Goal: Information Seeking & Learning: Compare options

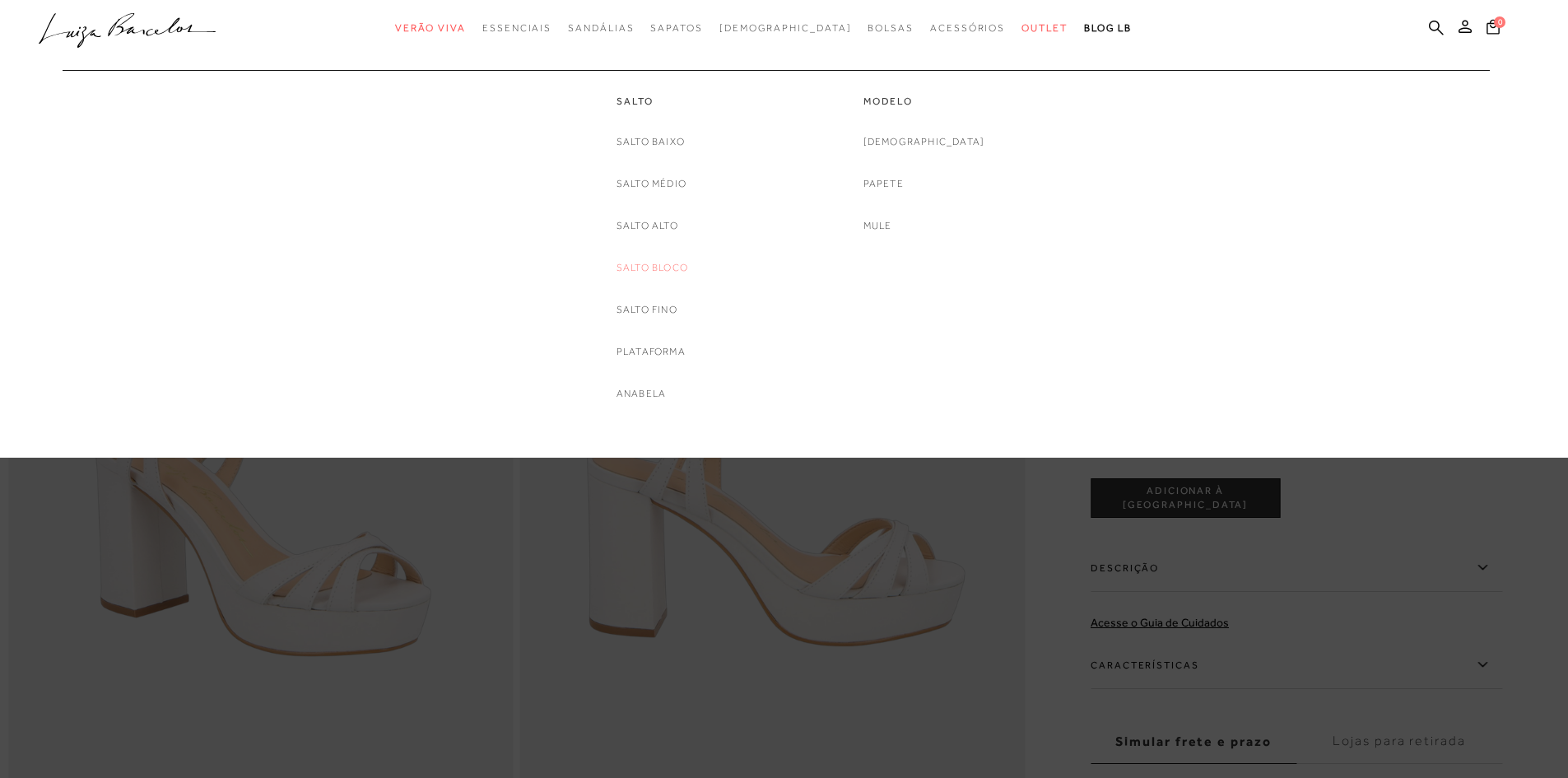
click at [667, 270] on link "Salto Bloco" at bounding box center [652, 268] width 71 height 17
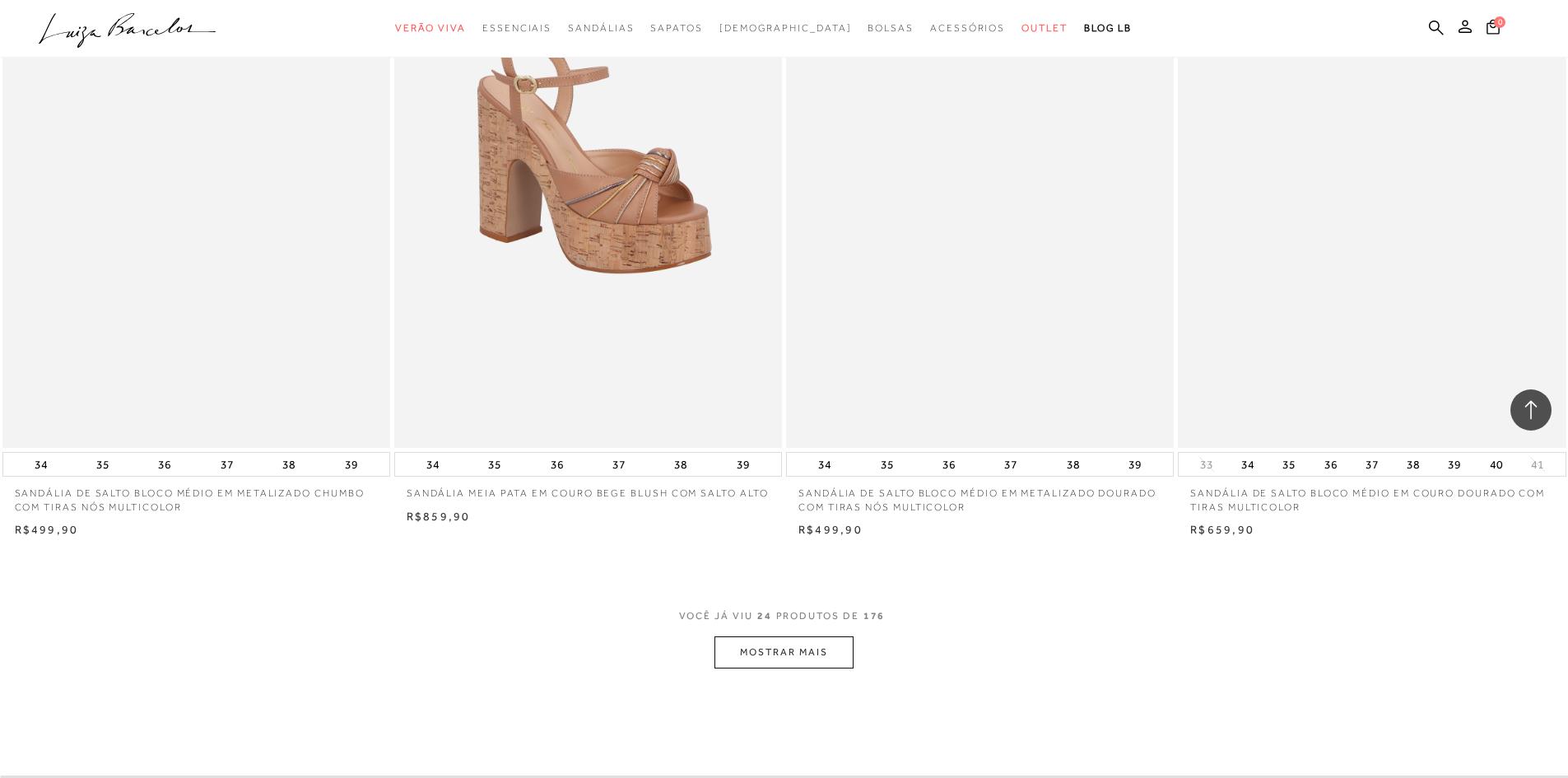
scroll to position [3789, 0]
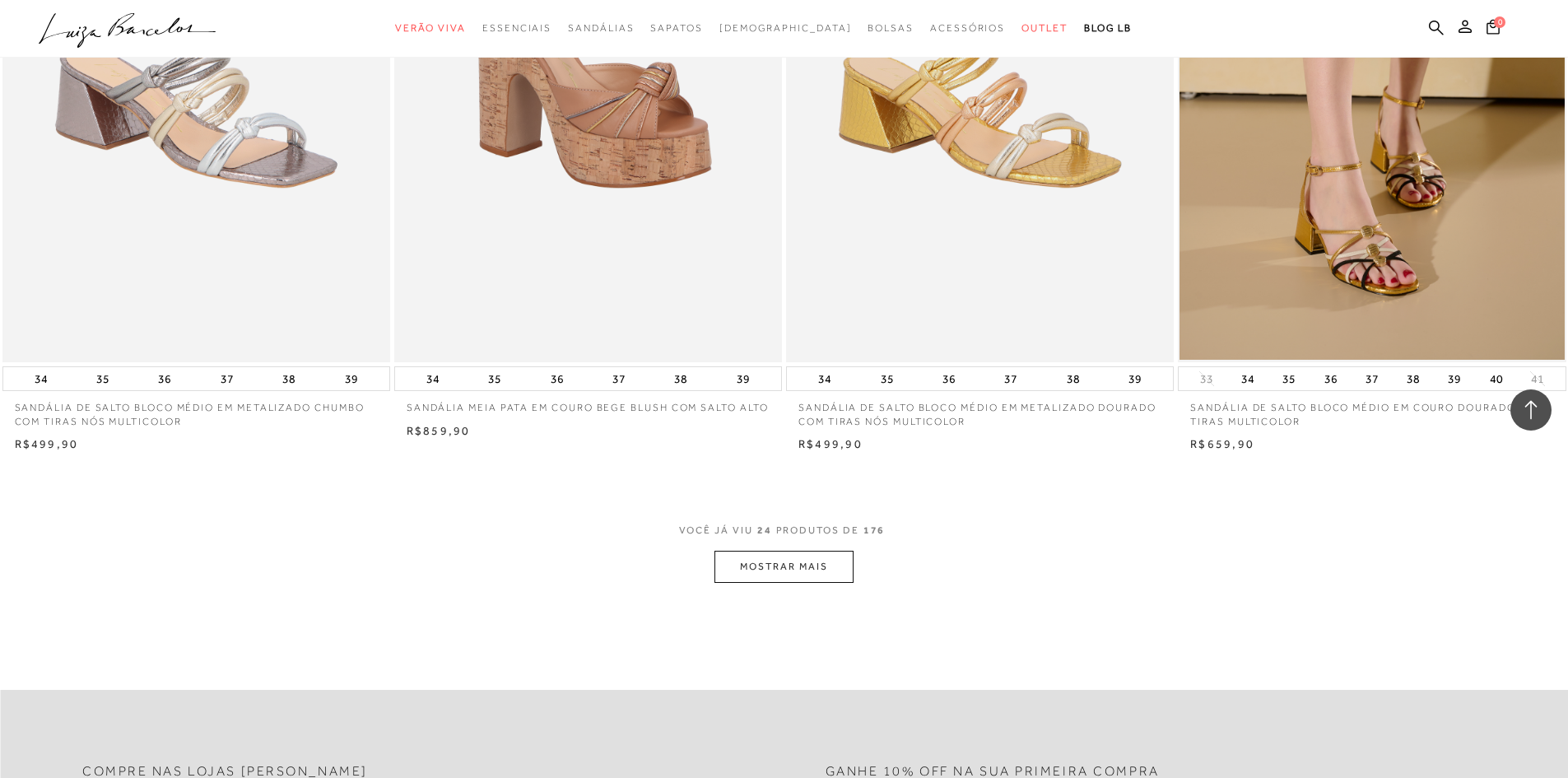
click at [819, 561] on button "MOSTRAR MAIS" at bounding box center [784, 566] width 138 height 32
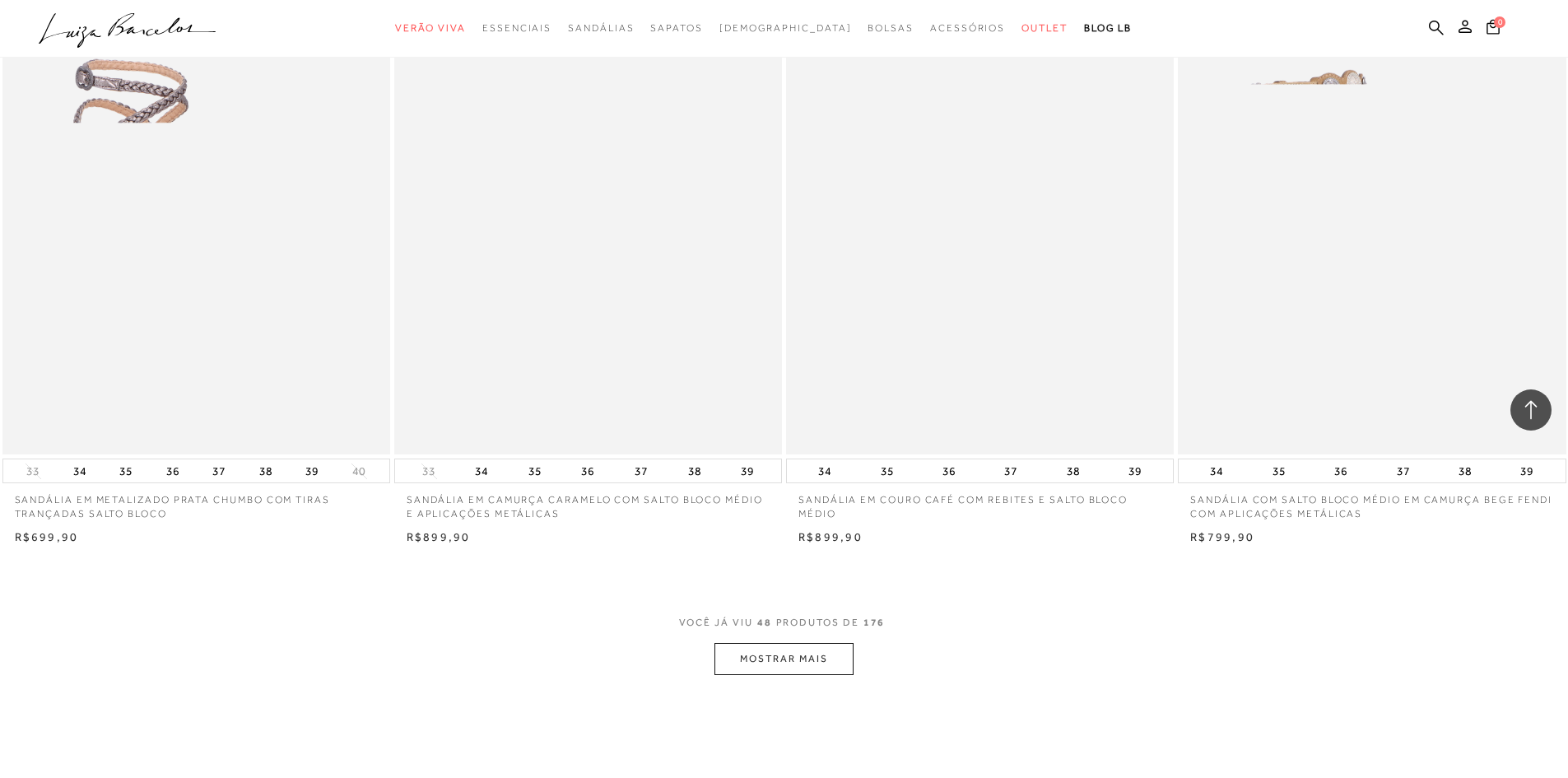
scroll to position [8235, 0]
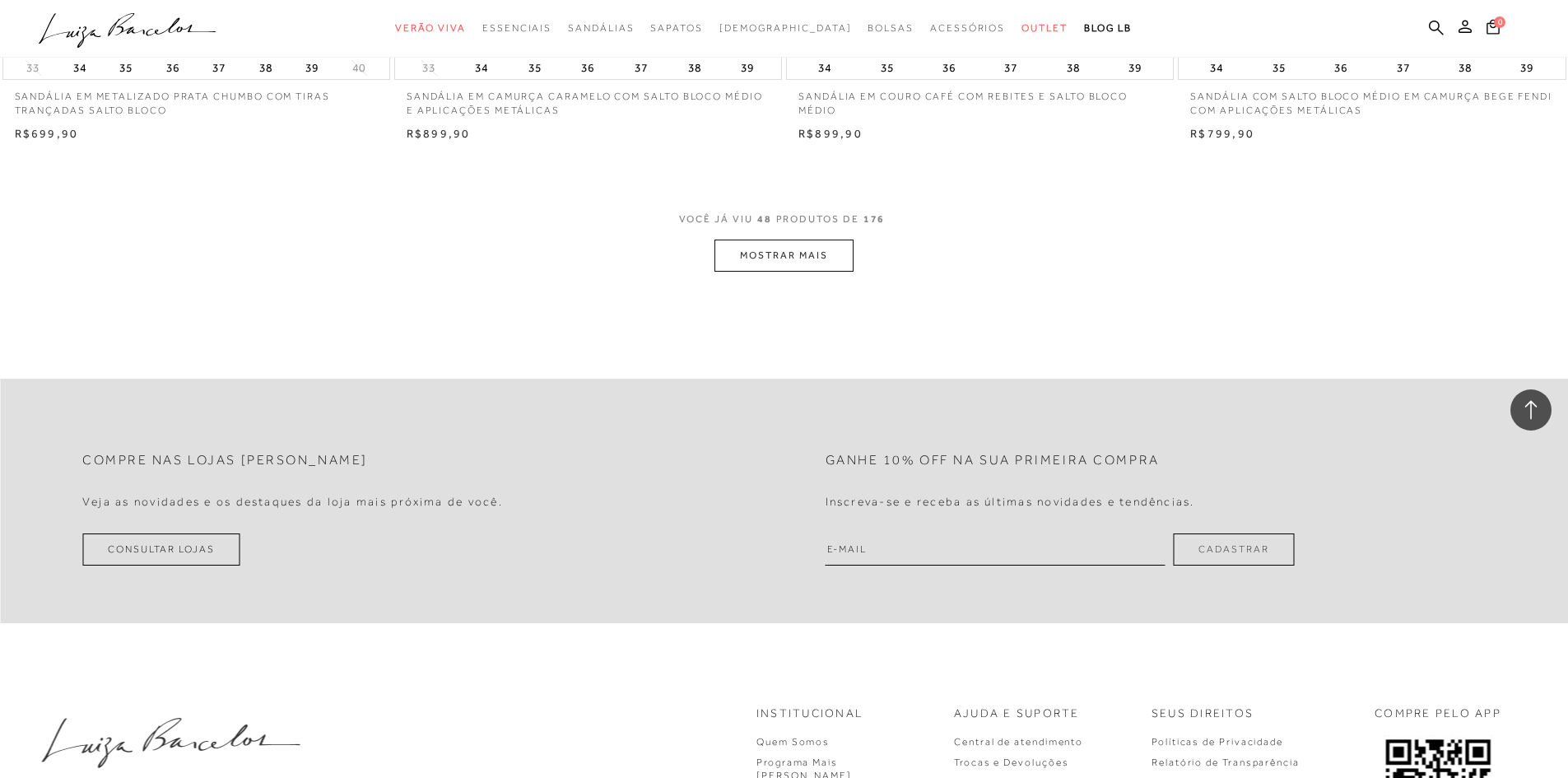
click at [752, 245] on button "MOSTRAR MAIS" at bounding box center [784, 255] width 138 height 32
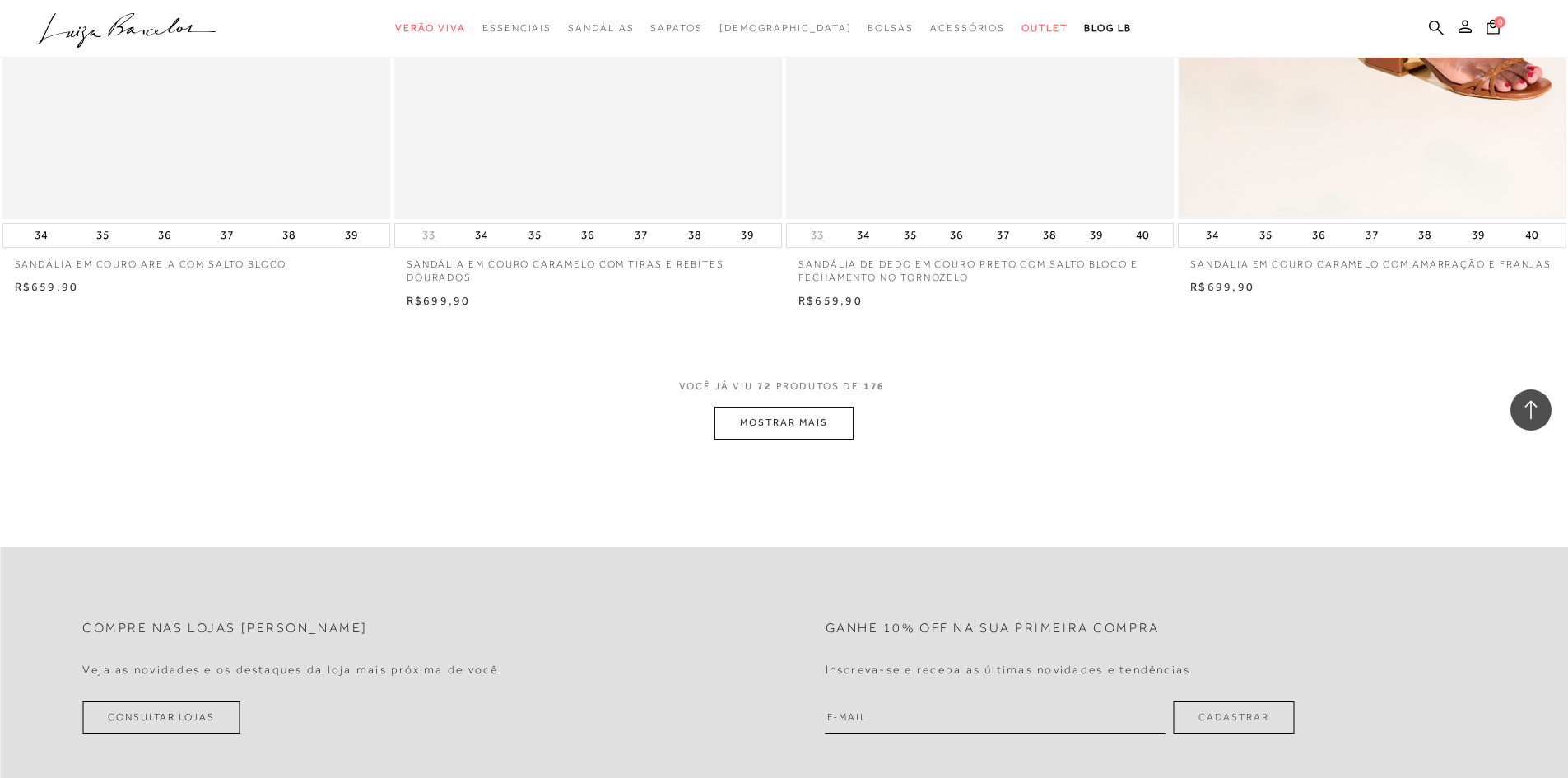
scroll to position [12352, 0]
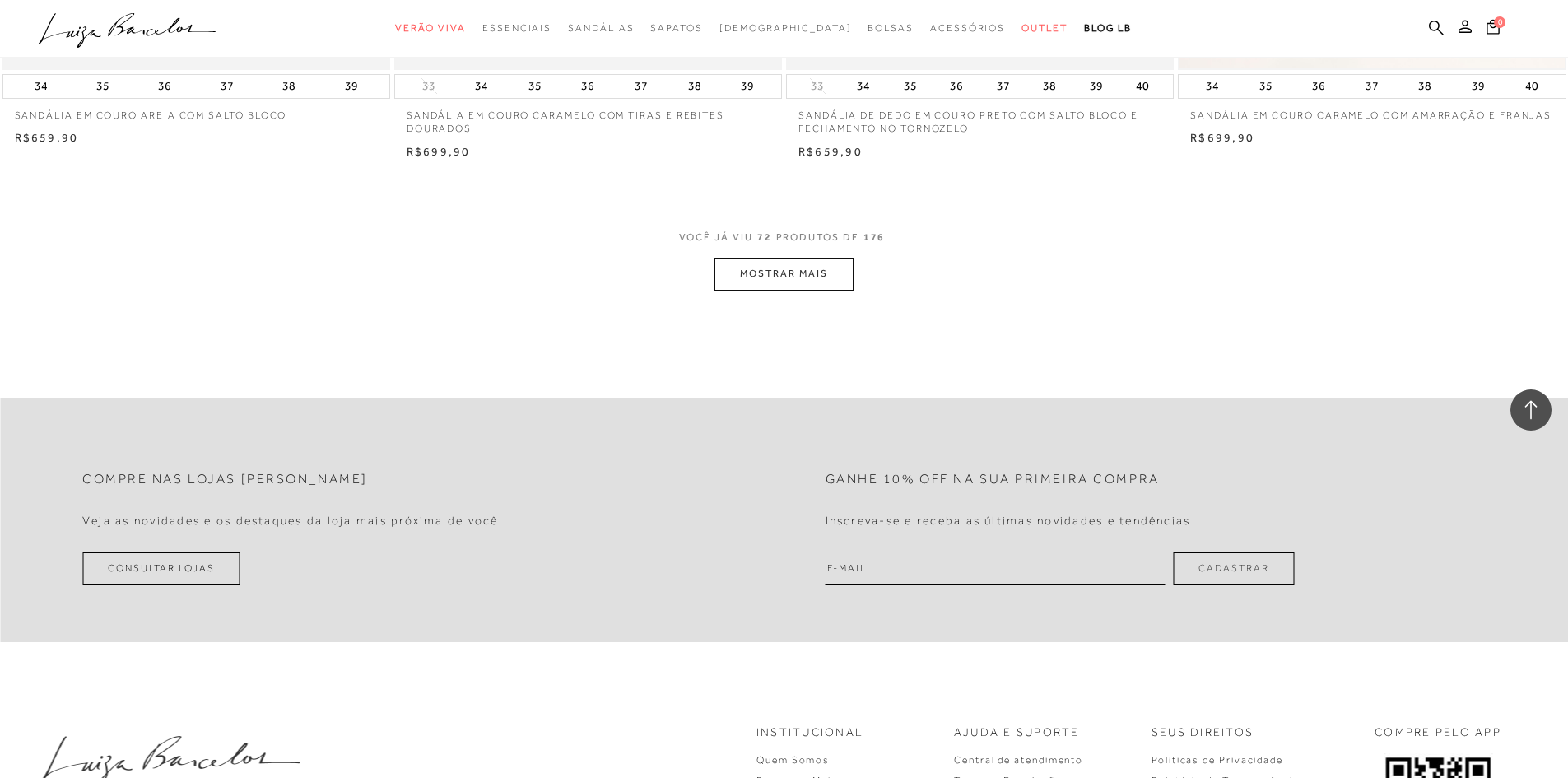
click at [834, 266] on button "MOSTRAR MAIS" at bounding box center [784, 274] width 138 height 32
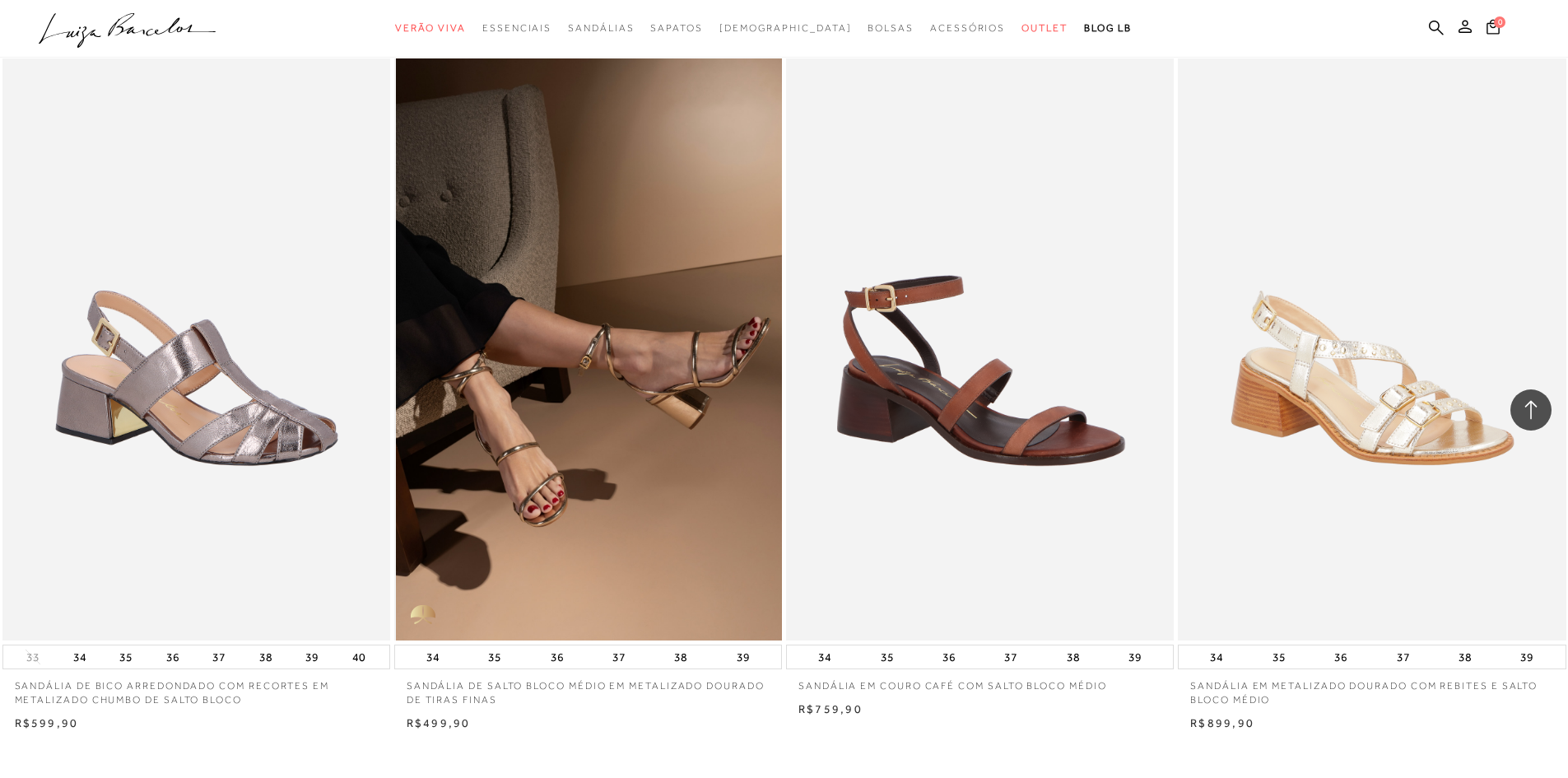
scroll to position [16223, 0]
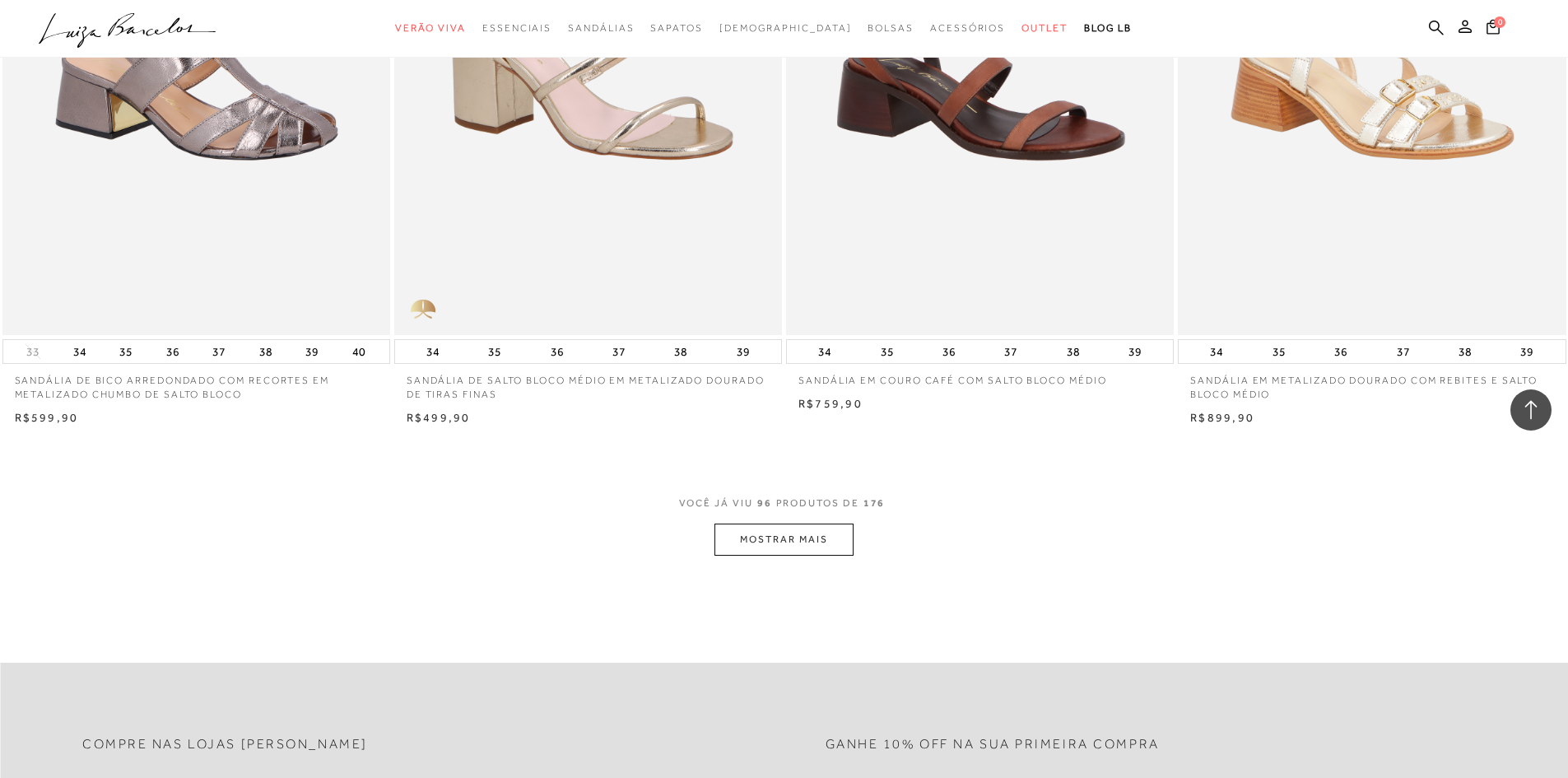
click at [775, 550] on button "MOSTRAR MAIS" at bounding box center [784, 539] width 138 height 32
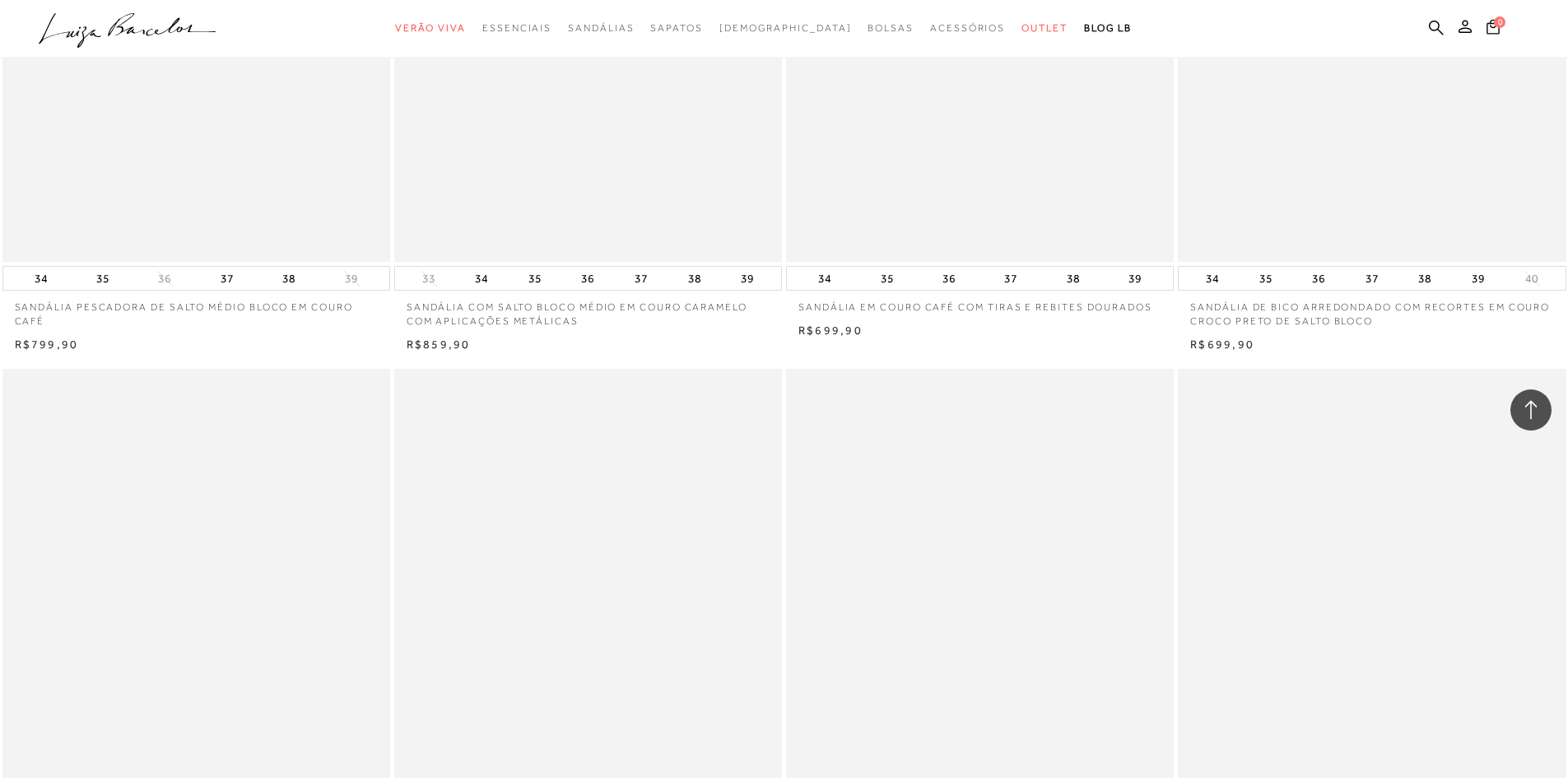
scroll to position [18693, 0]
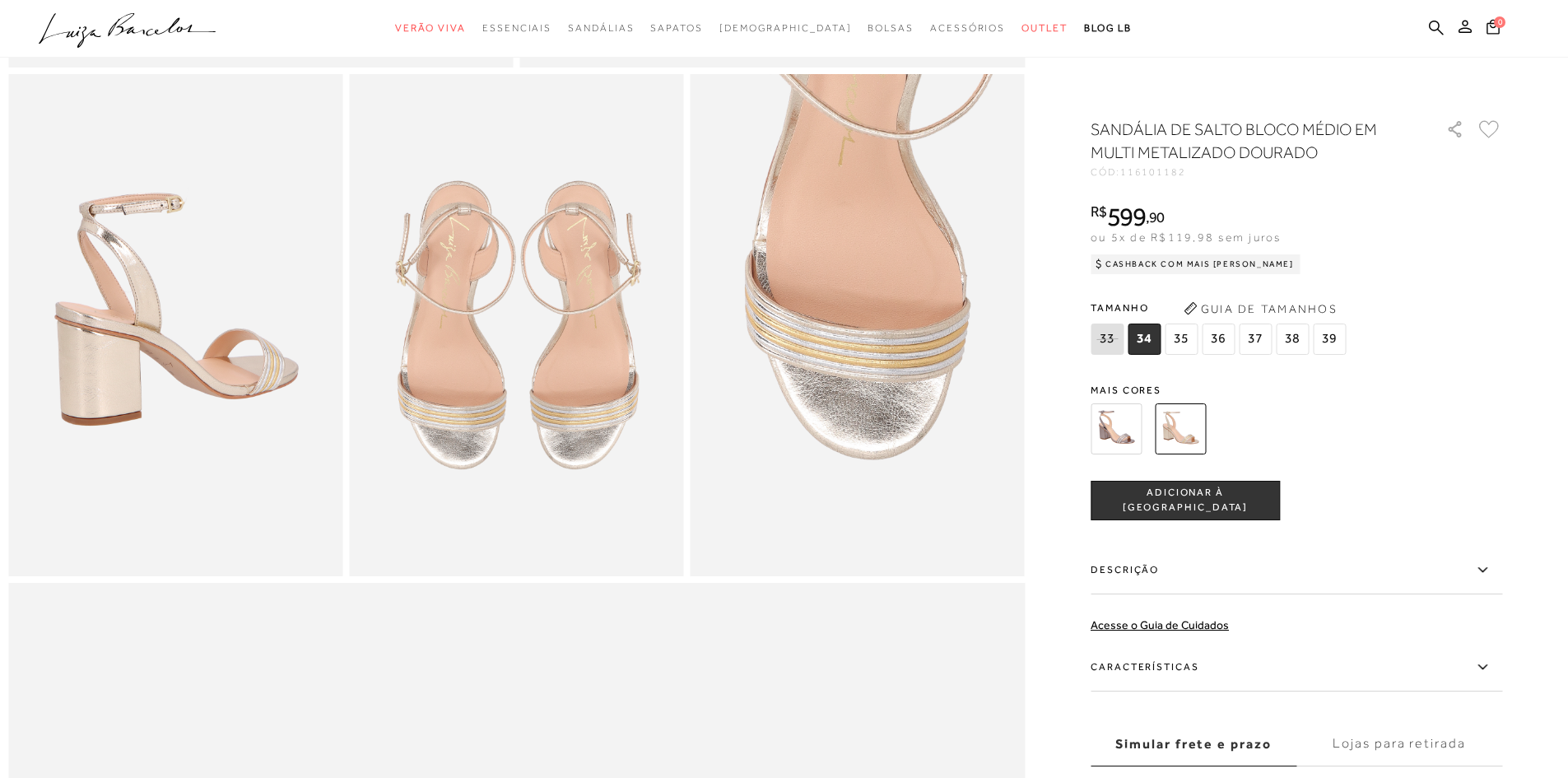
scroll to position [823, 0]
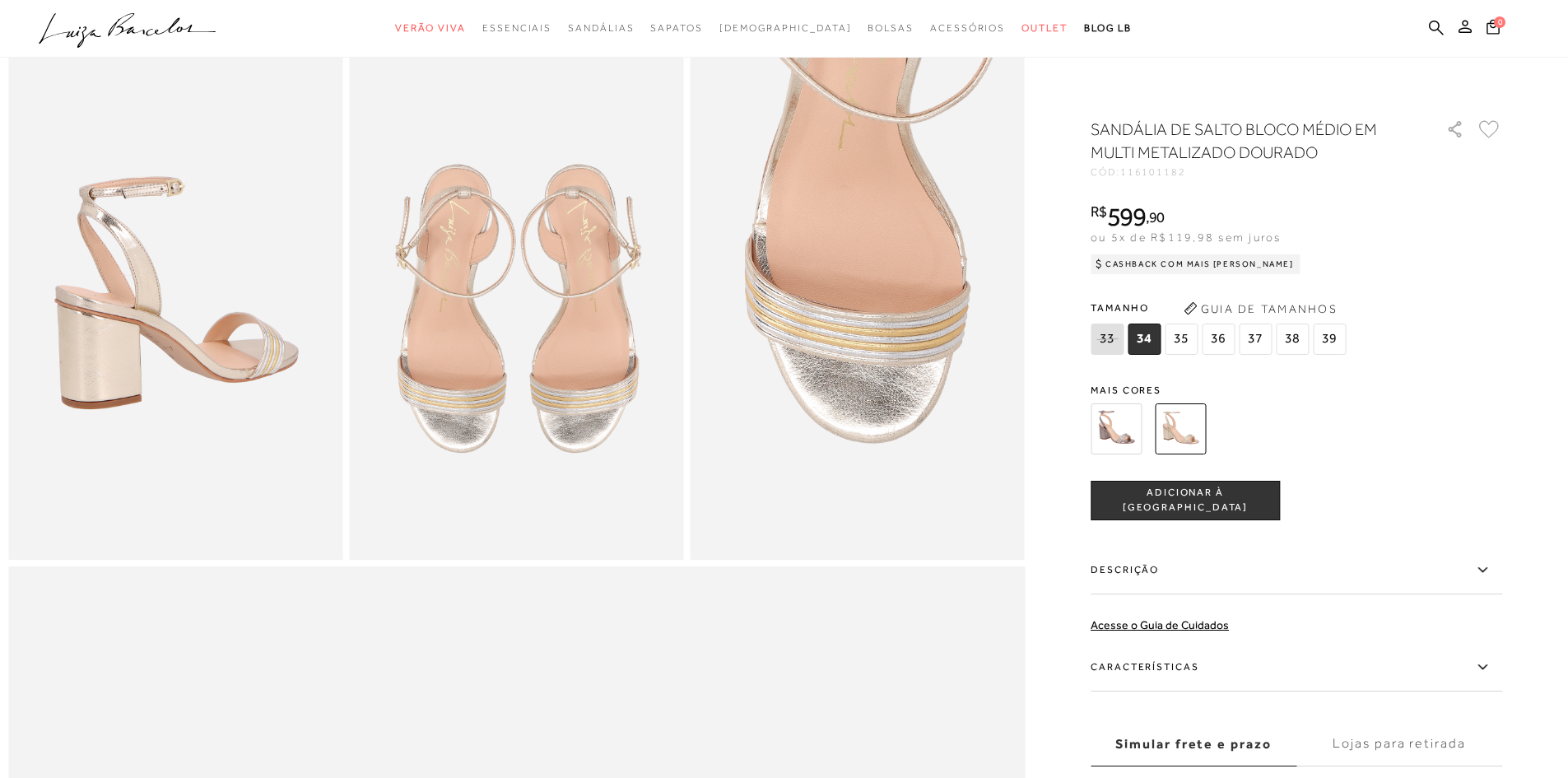
click at [1484, 573] on icon at bounding box center [1482, 569] width 19 height 20
click at [0, 0] on input "Descrição" at bounding box center [0, 0] width 0 height 0
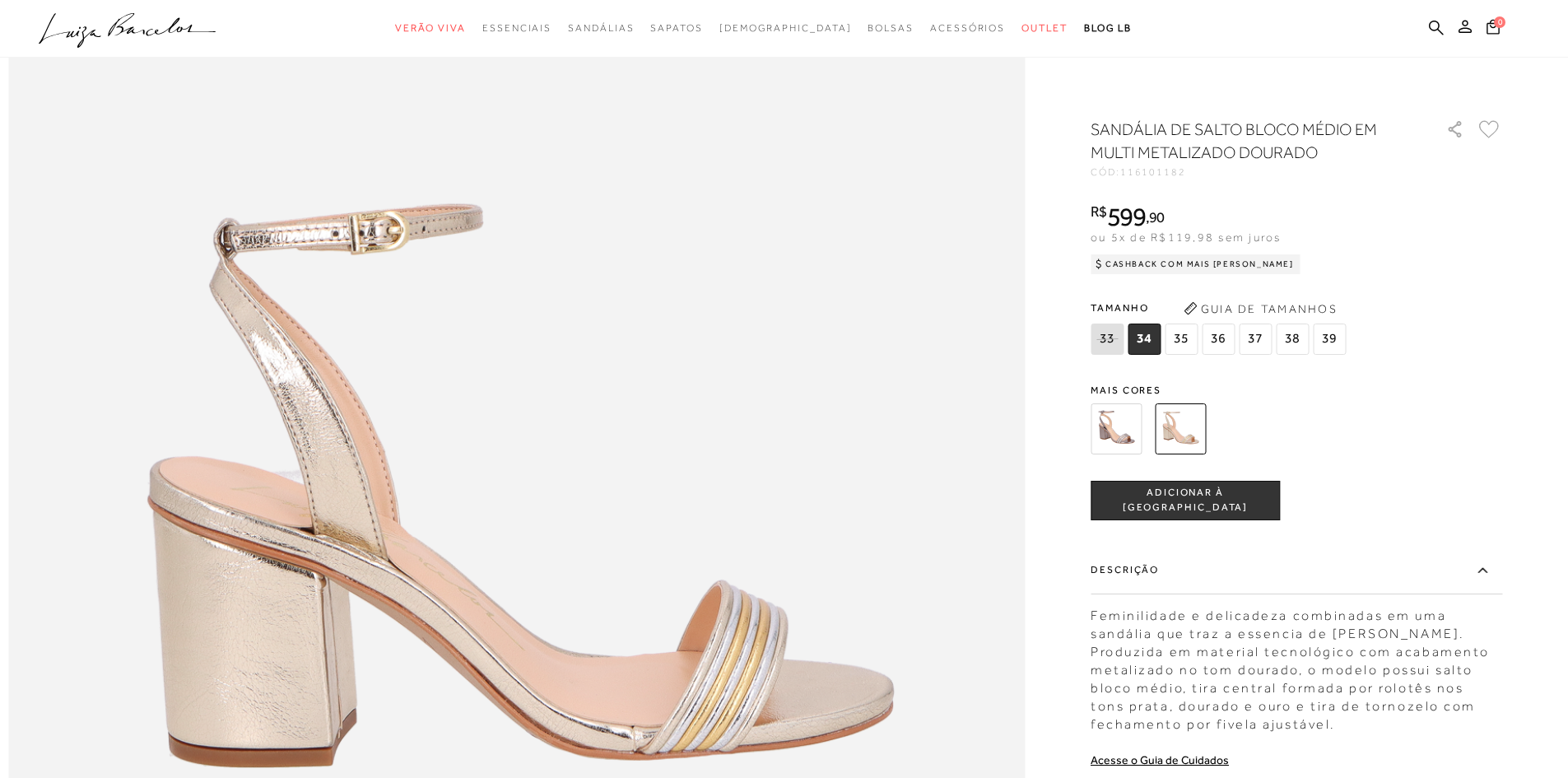
scroll to position [1647, 0]
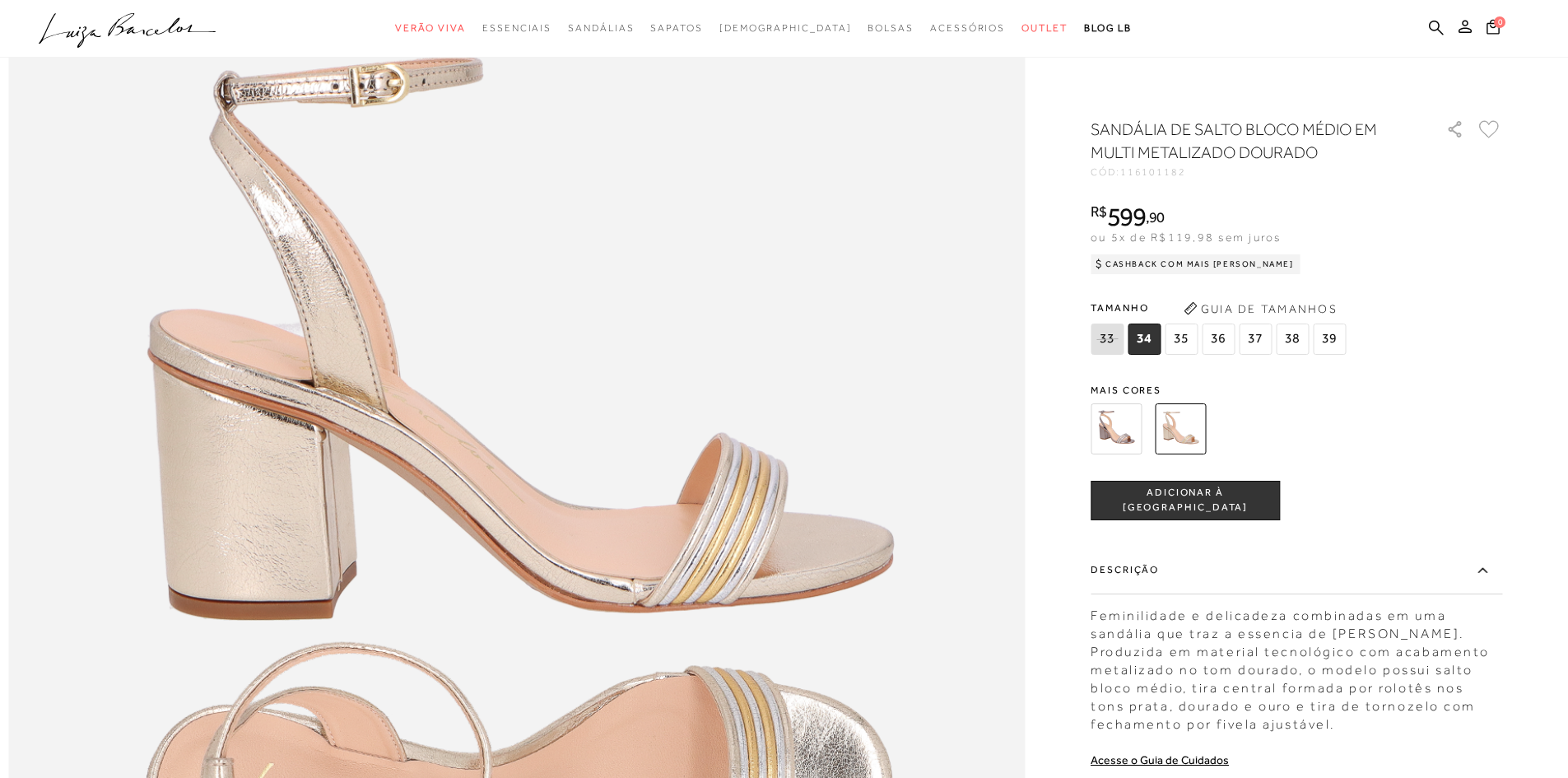
click at [1488, 566] on icon at bounding box center [1482, 569] width 19 height 20
click at [0, 0] on input "Descrição" at bounding box center [0, 0] width 0 height 0
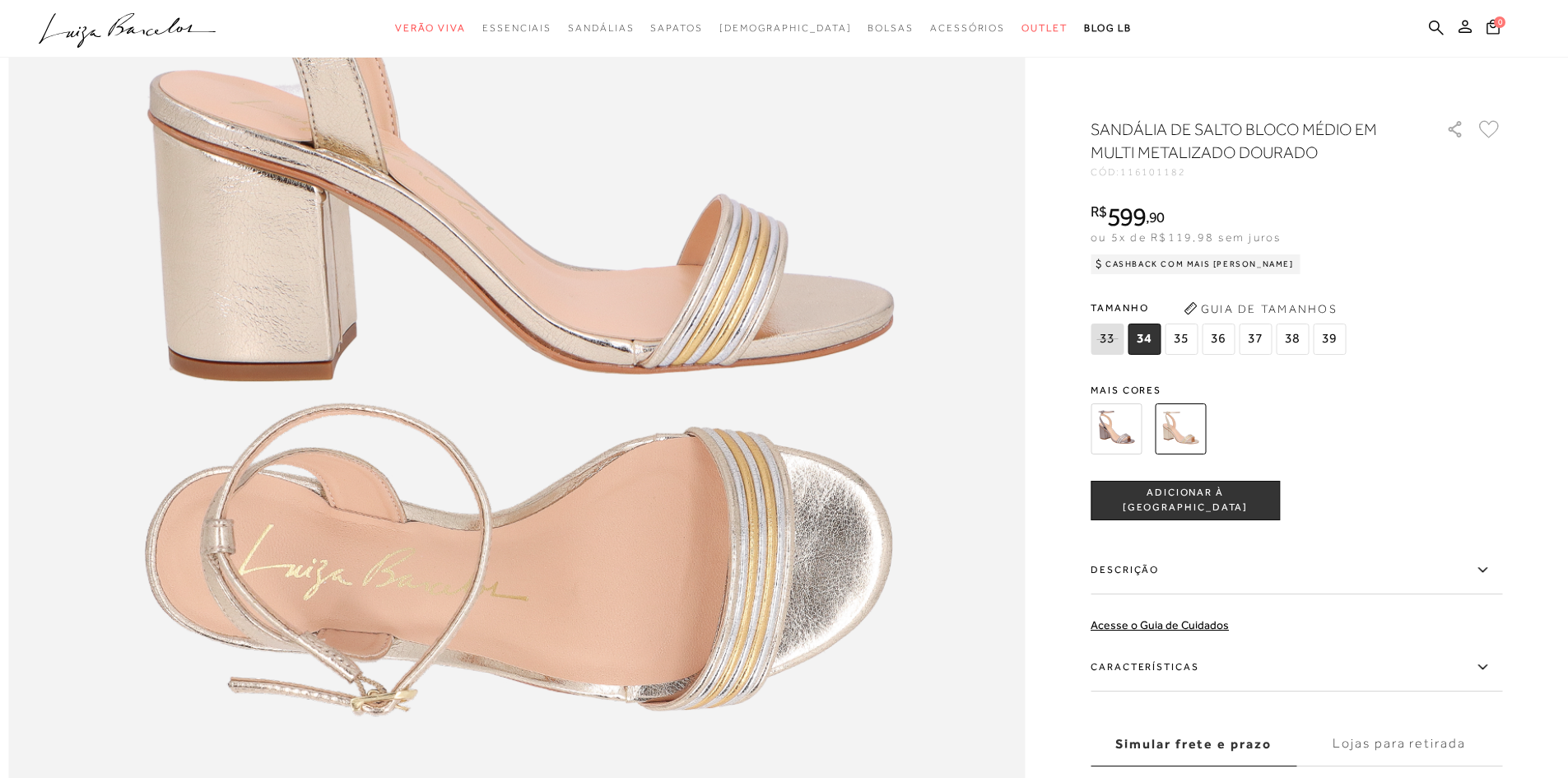
scroll to position [1894, 0]
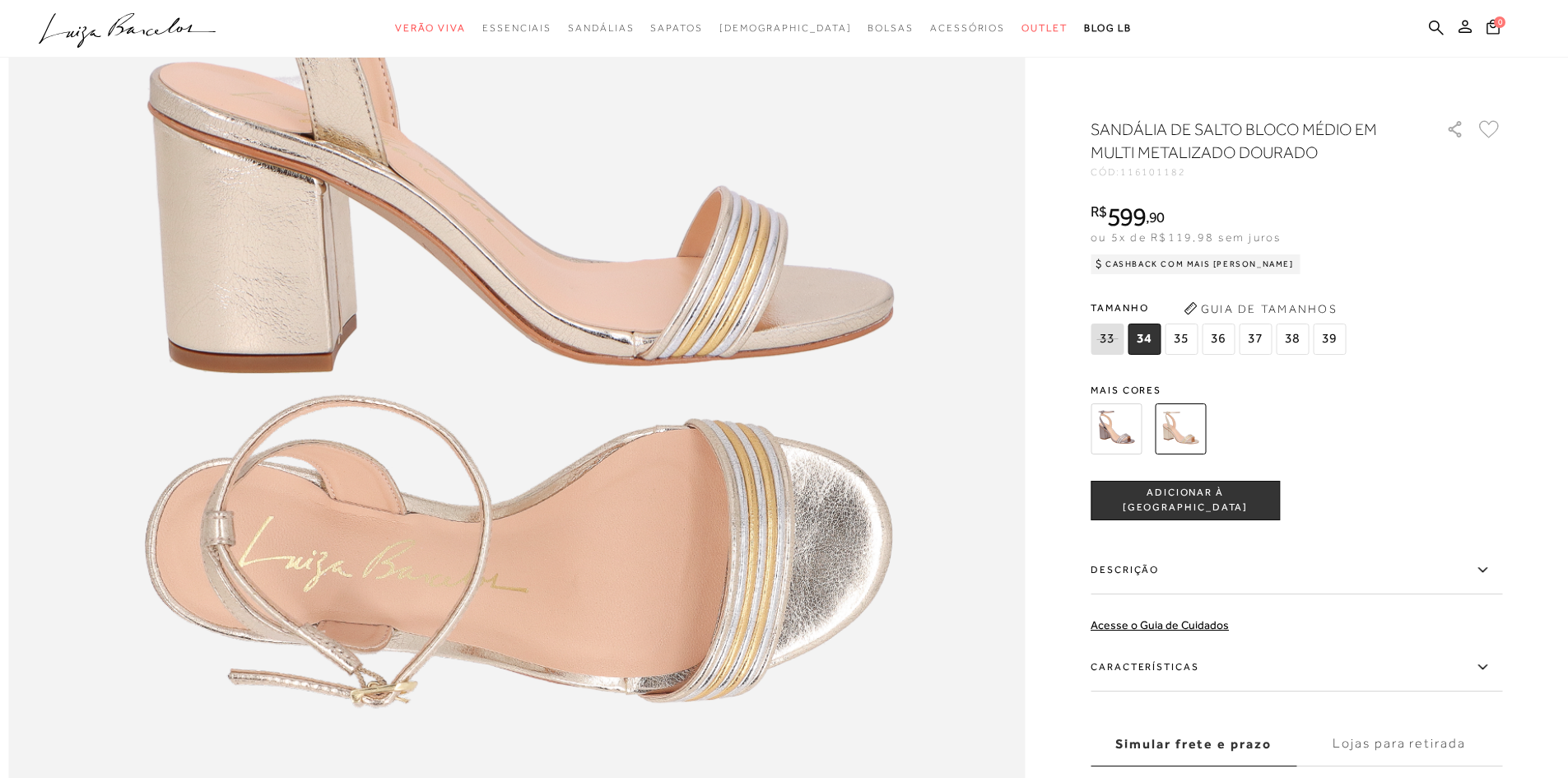
click at [1488, 669] on icon at bounding box center [1482, 667] width 19 height 20
click at [0, 0] on input "Características" at bounding box center [0, 0] width 0 height 0
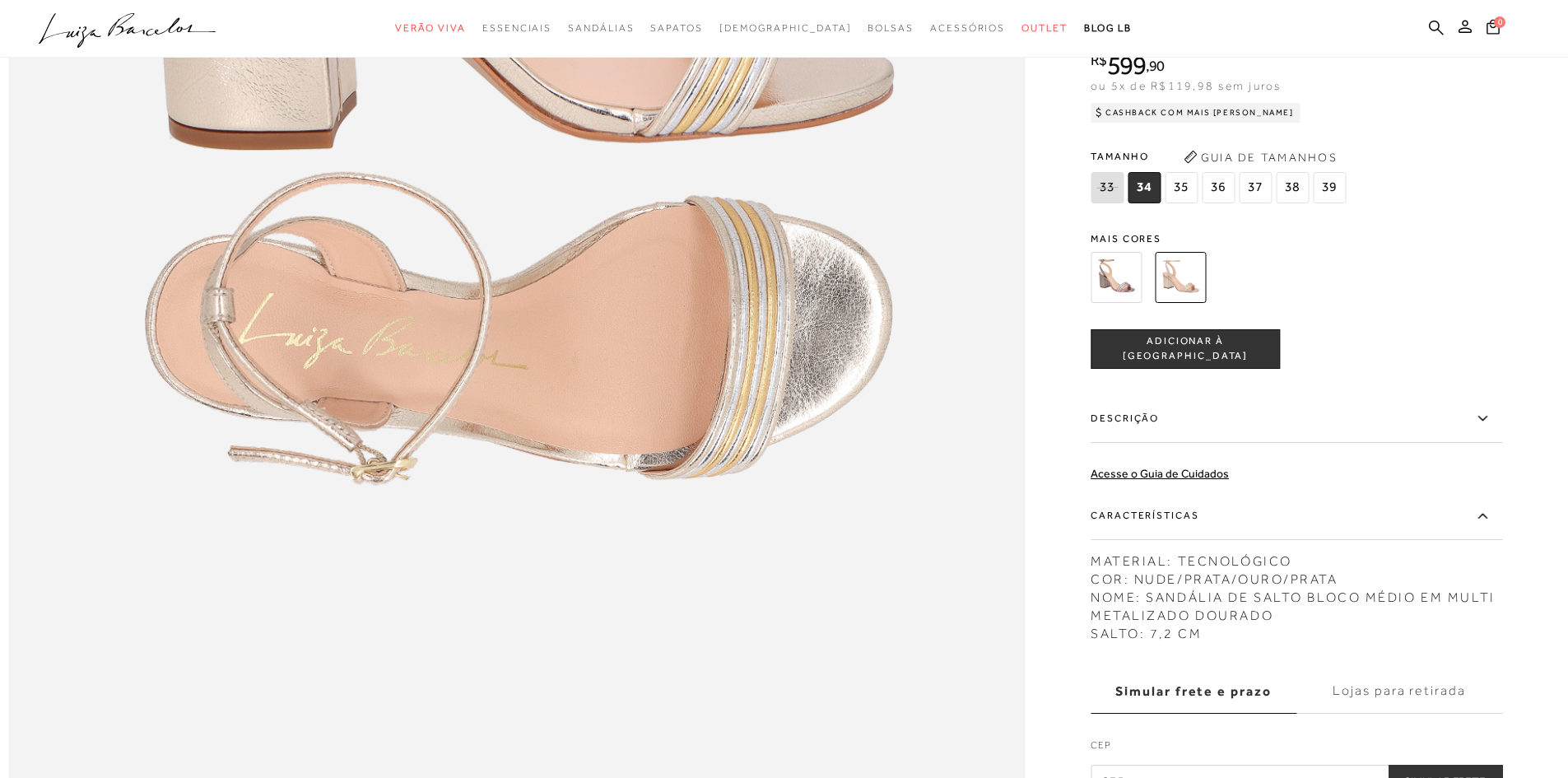
scroll to position [2141, 0]
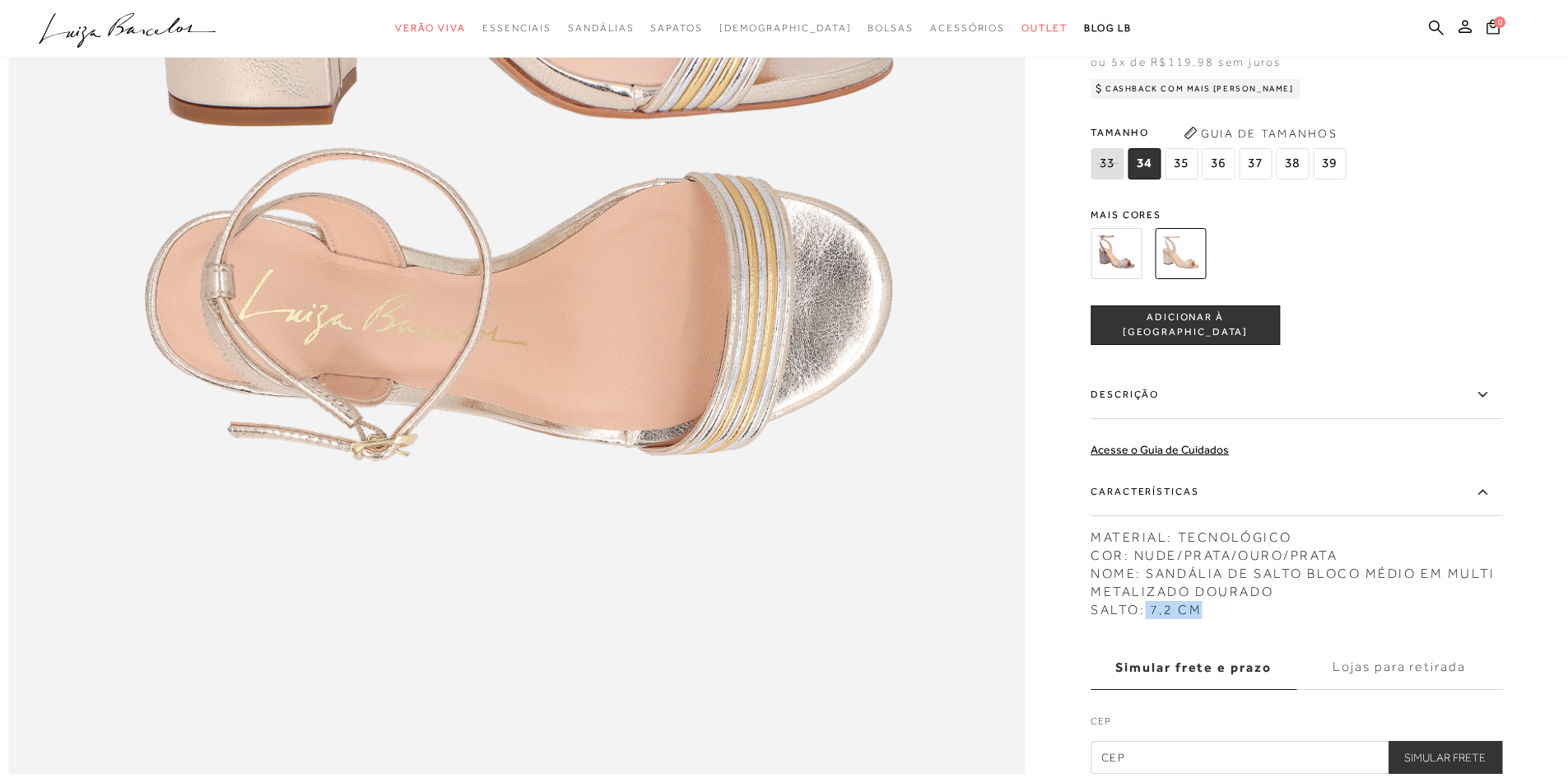
drag, startPoint x: 1239, startPoint y: 639, endPoint x: 1152, endPoint y: 643, distance: 87.1
click at [1152, 620] on div "MATERIAL: TECNOLÓGICO COR: NUDE/PRATA/OURO/PRATA NOME: SANDÁLIA DE SALTO BLOCO …" at bounding box center [1297, 570] width 412 height 99
click at [1158, 620] on div "MATERIAL: TECNOLÓGICO COR: NUDE/PRATA/OURO/PRATA NOME: SANDÁLIA DE SALTO BLOCO …" at bounding box center [1297, 570] width 412 height 99
click at [1493, 503] on icon at bounding box center [1482, 491] width 19 height 20
click at [0, 0] on input "Características" at bounding box center [0, 0] width 0 height 0
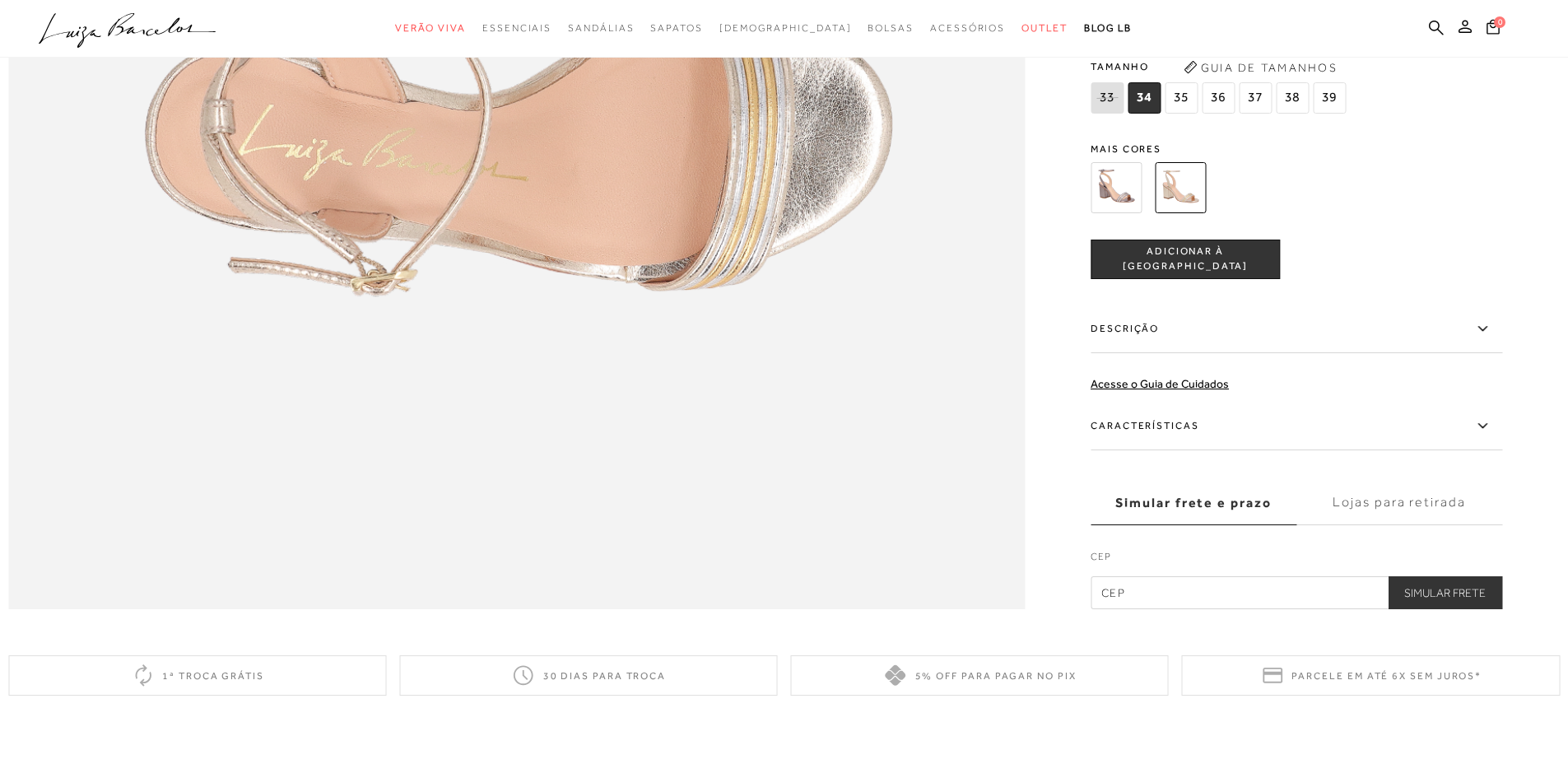
scroll to position [1894, 0]
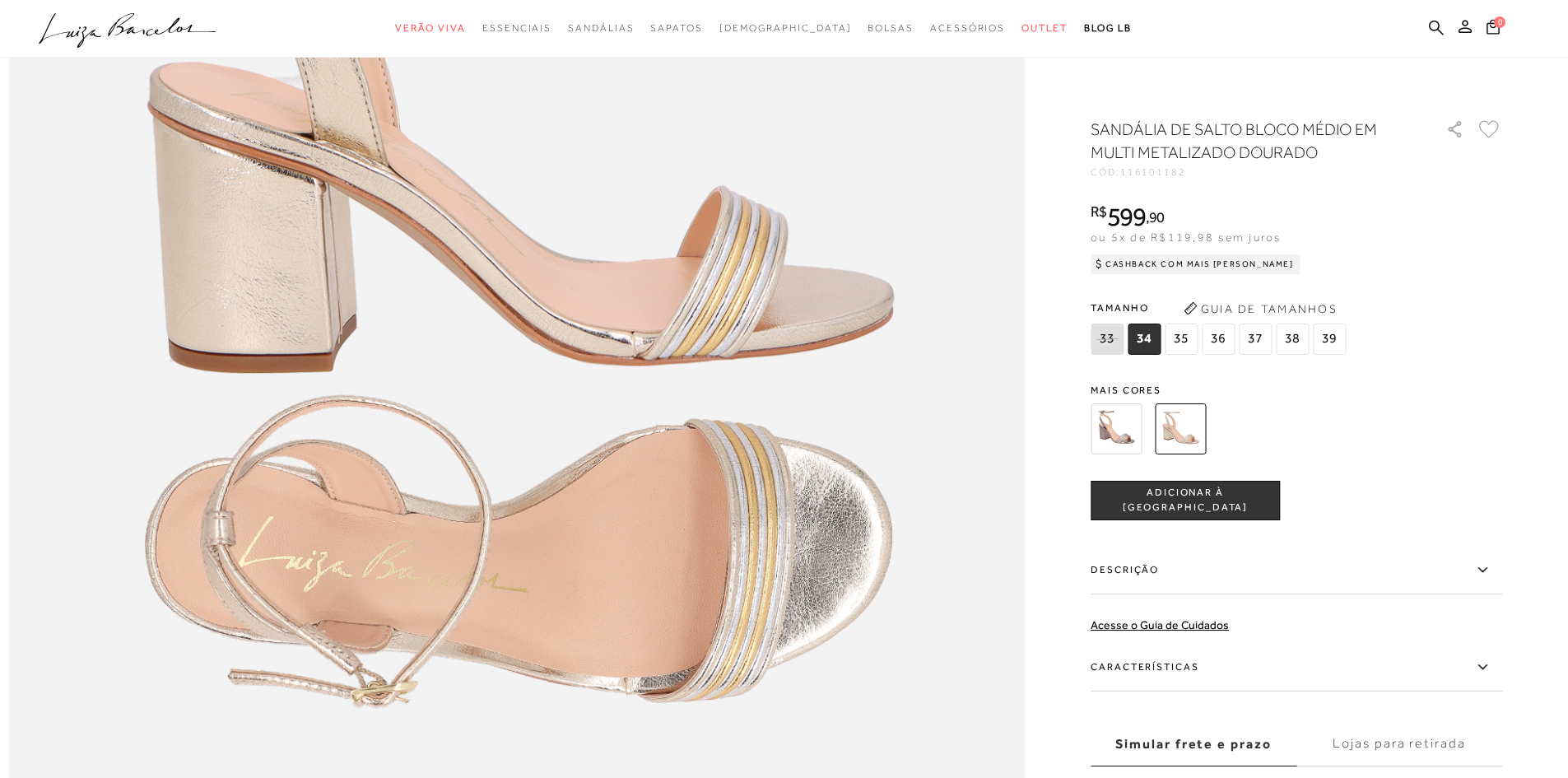
click at [1133, 432] on img at bounding box center [1116, 429] width 51 height 51
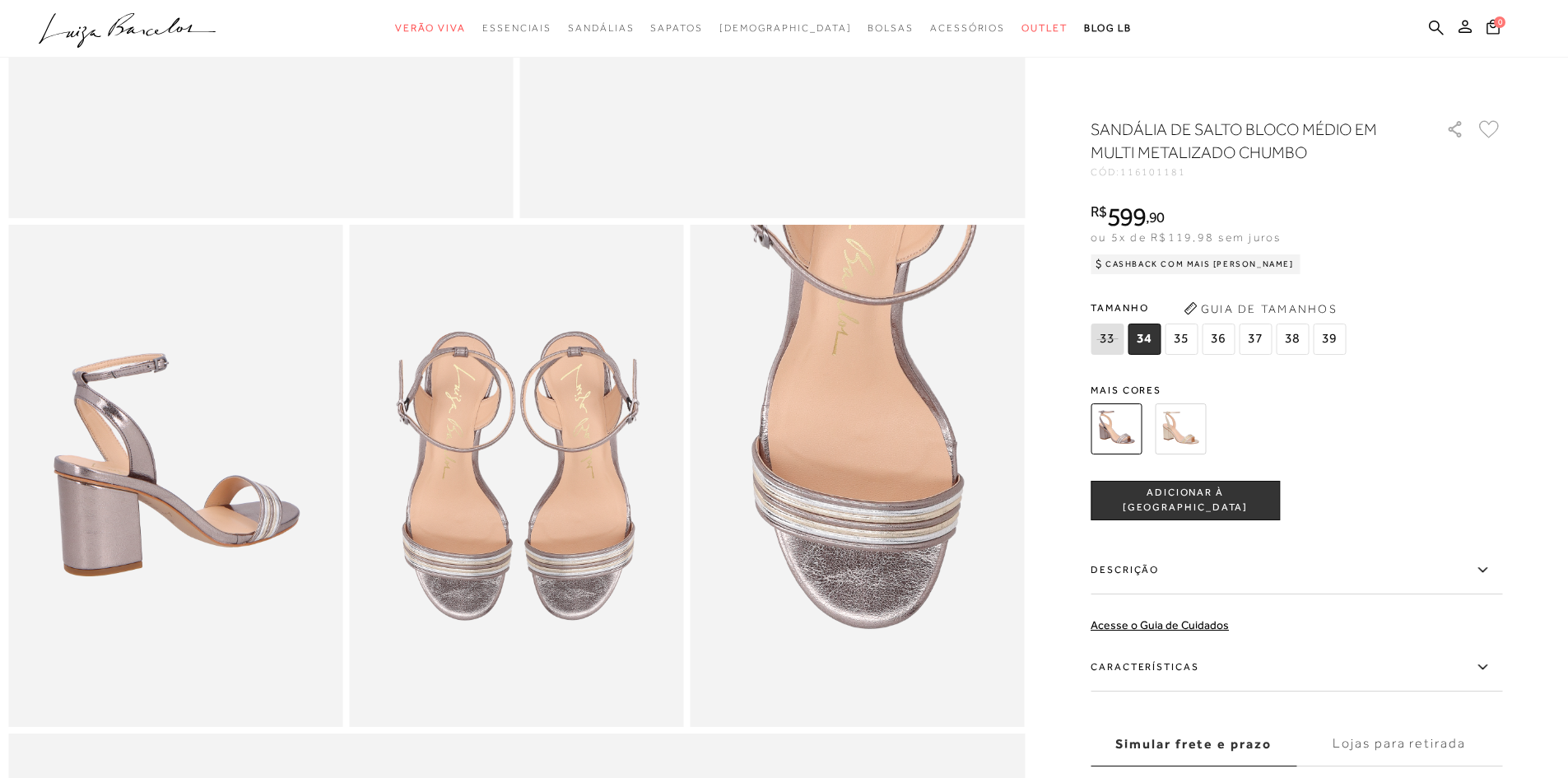
scroll to position [659, 0]
click at [1195, 429] on img at bounding box center [1180, 429] width 51 height 51
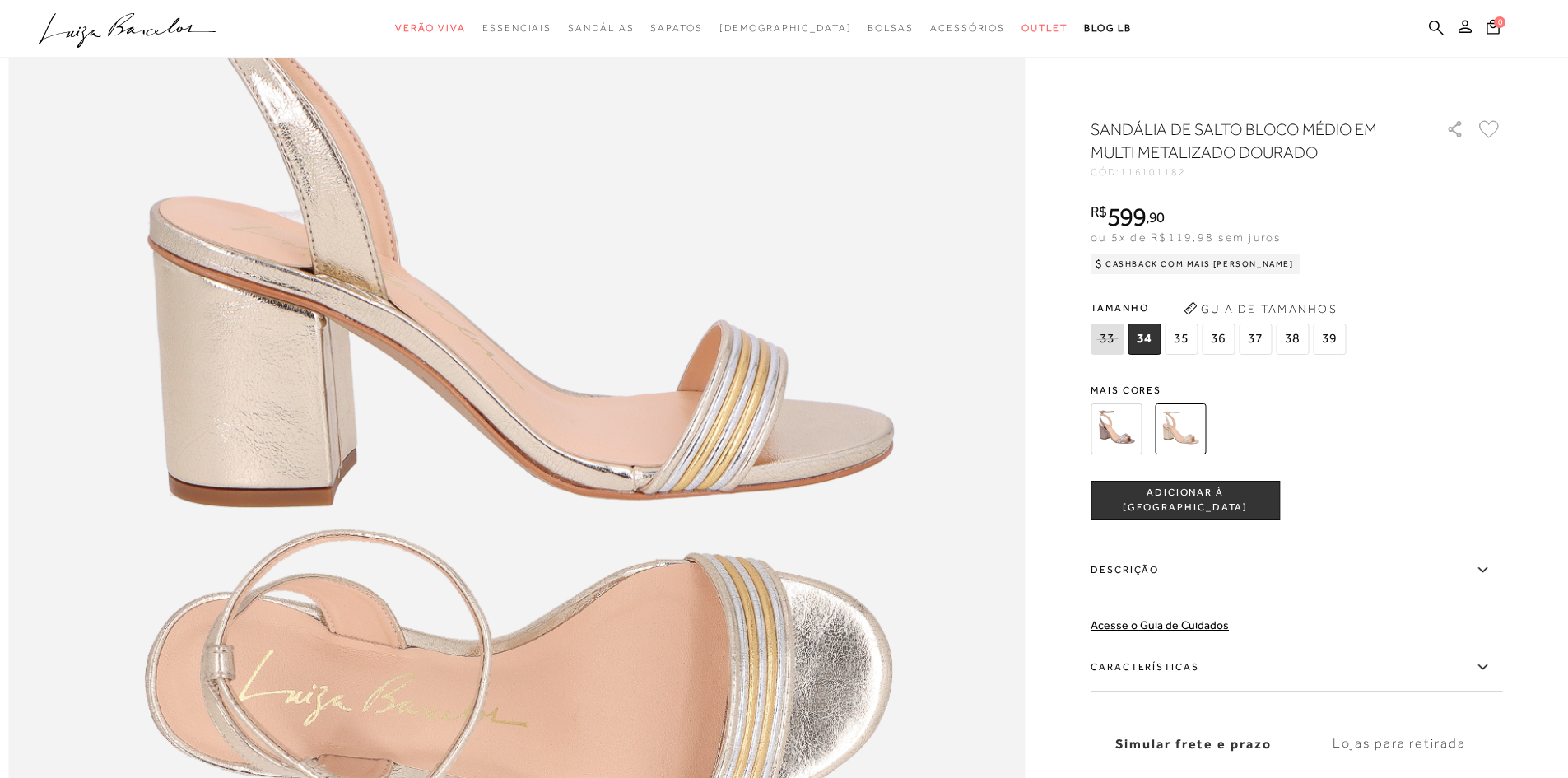
scroll to position [1729, 0]
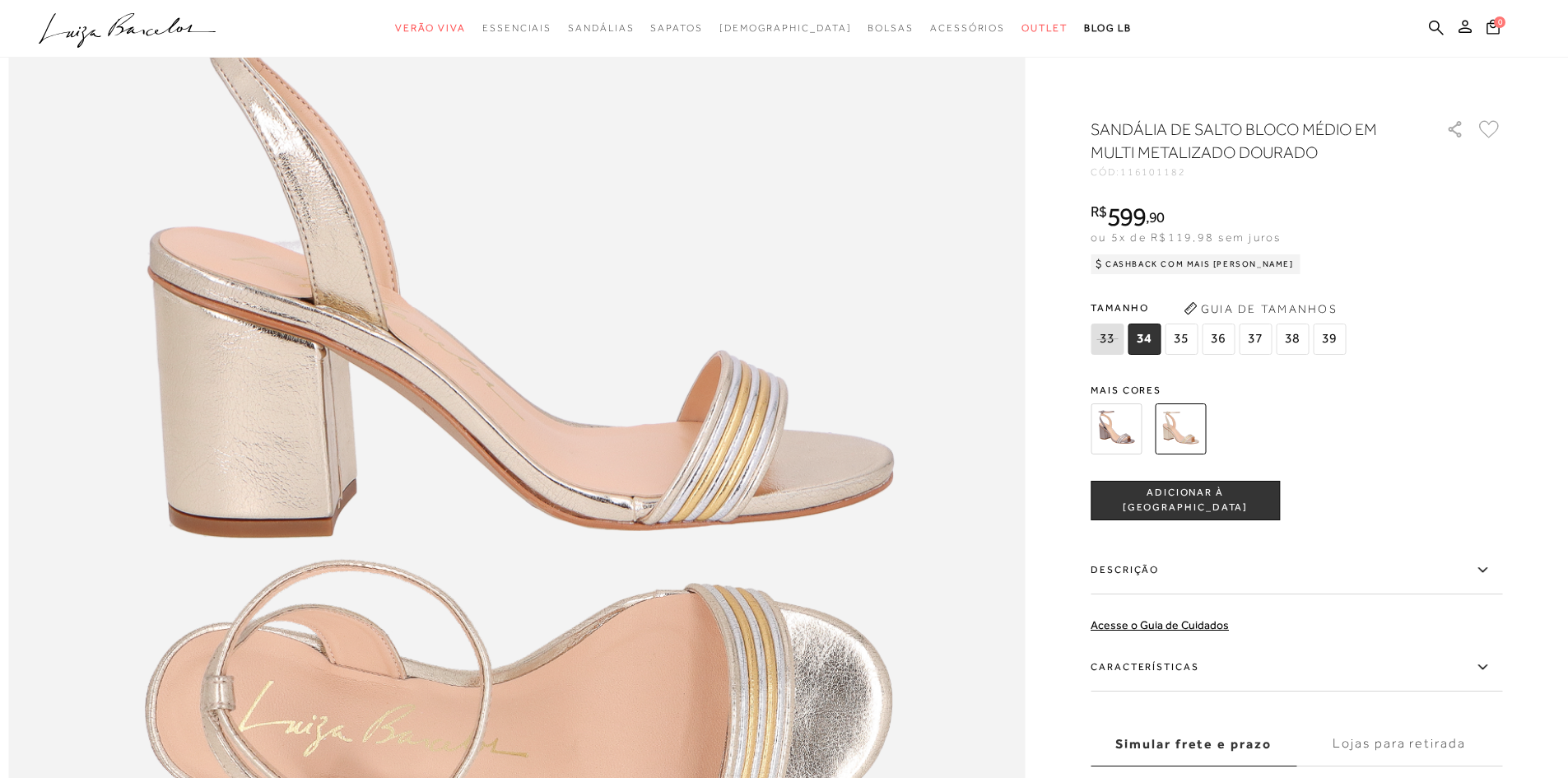
click at [1110, 429] on img at bounding box center [1116, 429] width 51 height 51
